Goal: Information Seeking & Learning: Learn about a topic

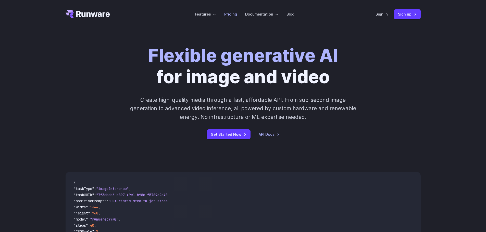
click at [235, 13] on link "Pricing" at bounding box center [230, 14] width 13 height 6
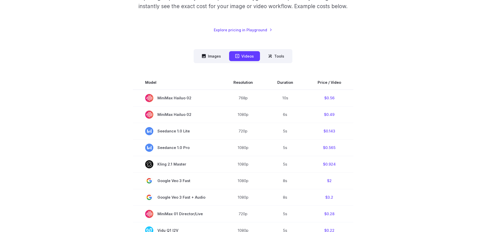
scroll to position [102, 0]
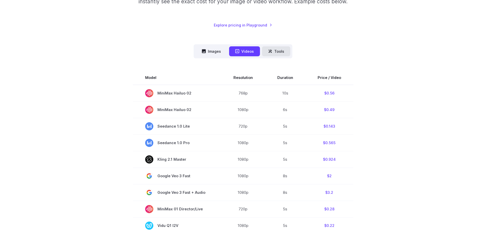
click at [279, 54] on button "Tools" at bounding box center [276, 51] width 28 height 10
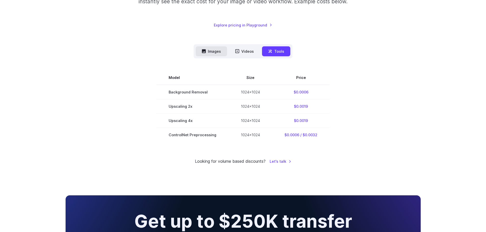
click at [226, 53] on button "Images" at bounding box center [211, 51] width 31 height 10
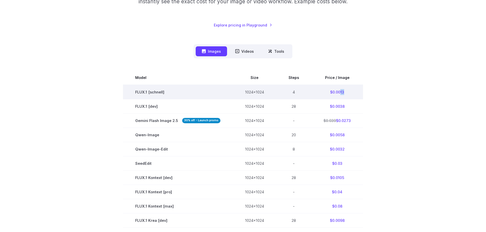
drag, startPoint x: 338, startPoint y: 93, endPoint x: 343, endPoint y: 92, distance: 4.5
click at [343, 92] on td "$0.0013" at bounding box center [337, 92] width 52 height 15
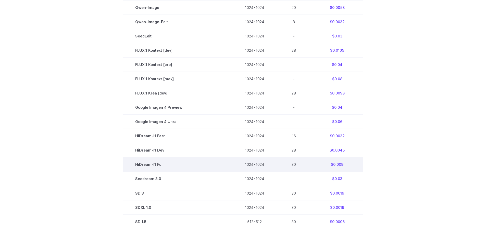
scroll to position [77, 0]
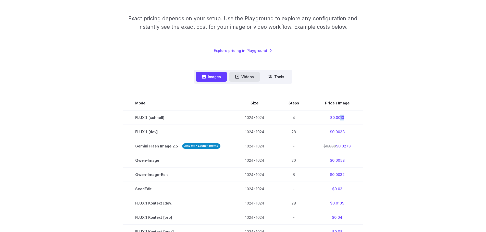
click at [248, 74] on button "Videos" at bounding box center [244, 77] width 31 height 10
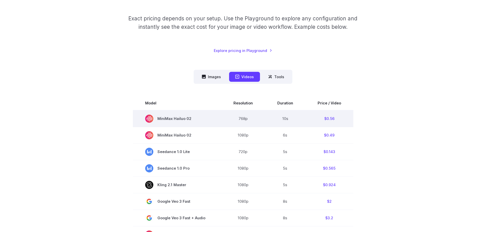
click at [283, 120] on td "10s" at bounding box center [285, 118] width 40 height 17
drag, startPoint x: 333, startPoint y: 118, endPoint x: 329, endPoint y: 118, distance: 4.1
click at [329, 118] on td "$0.56" at bounding box center [329, 118] width 48 height 17
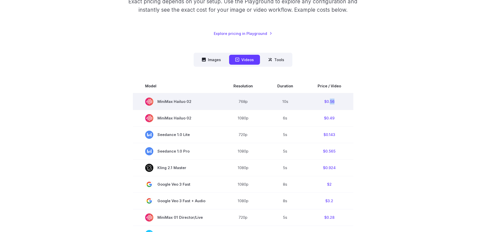
scroll to position [128, 0]
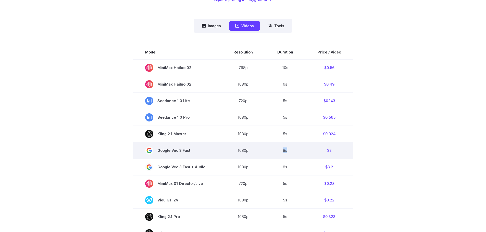
drag, startPoint x: 290, startPoint y: 150, endPoint x: 308, endPoint y: 148, distance: 18.2
click at [273, 147] on td "8s" at bounding box center [285, 150] width 40 height 17
click at [326, 148] on td "$2" at bounding box center [329, 150] width 48 height 17
click at [329, 149] on td "$2" at bounding box center [329, 150] width 48 height 17
click at [330, 149] on td "$2" at bounding box center [329, 150] width 48 height 17
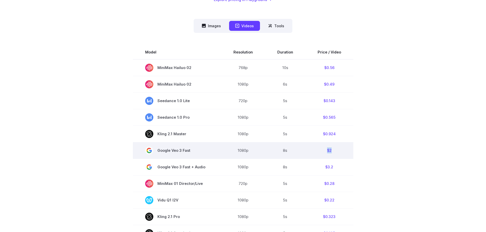
click at [330, 149] on td "$2" at bounding box center [329, 150] width 48 height 17
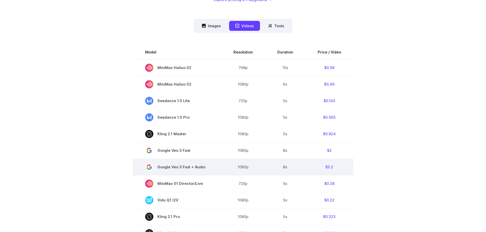
click at [326, 169] on td "$3.2" at bounding box center [329, 167] width 48 height 17
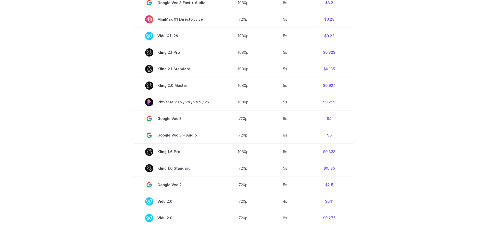
scroll to position [332, 0]
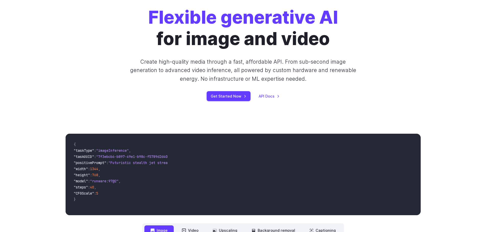
scroll to position [128, 0]
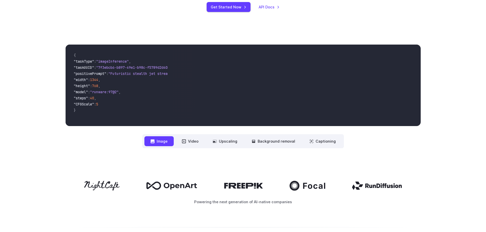
drag, startPoint x: 82, startPoint y: 85, endPoint x: 82, endPoint y: 81, distance: 4.1
